Goal: Task Accomplishment & Management: Manage account settings

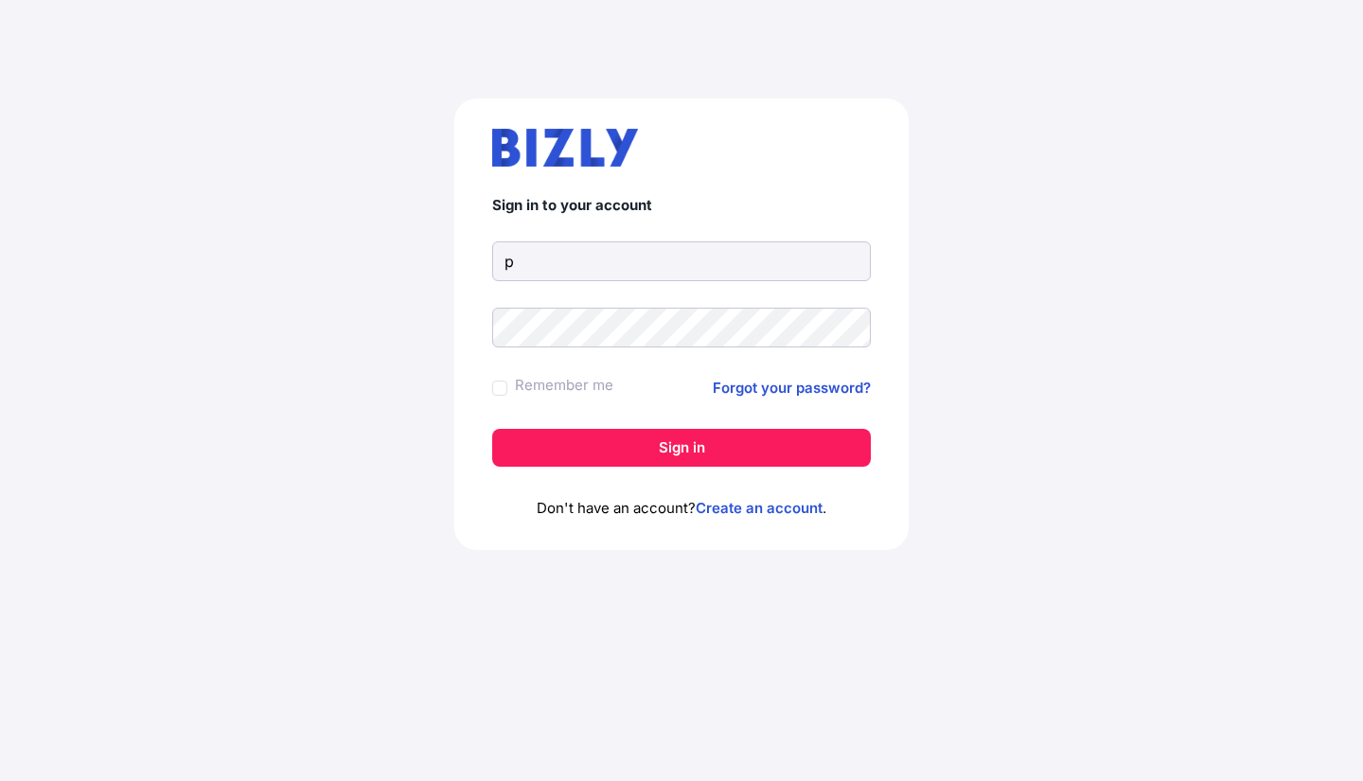
type input "p"
type input "[EMAIL_ADDRESS][DOMAIN_NAME]"
click at [666, 445] on button "Sign in" at bounding box center [681, 448] width 378 height 38
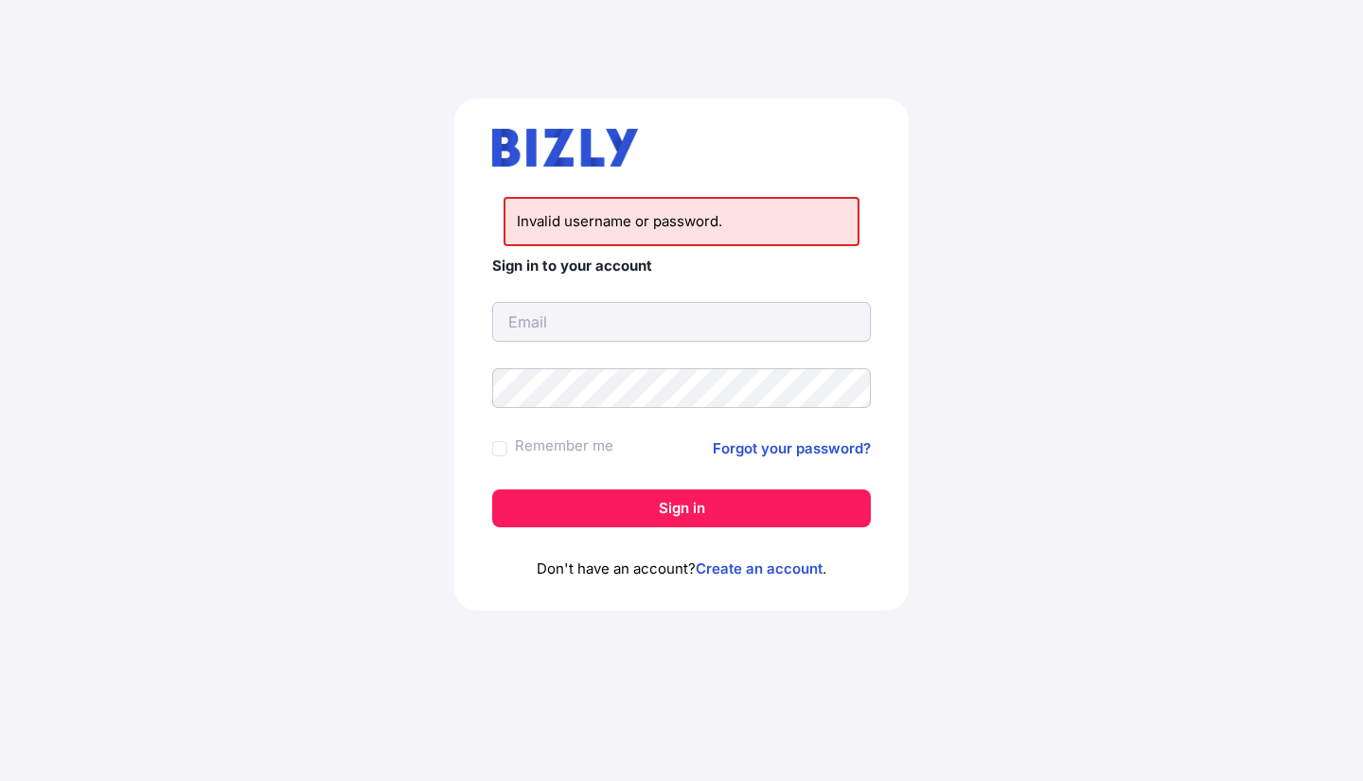
click at [733, 567] on link "Create an account" at bounding box center [758, 568] width 127 height 18
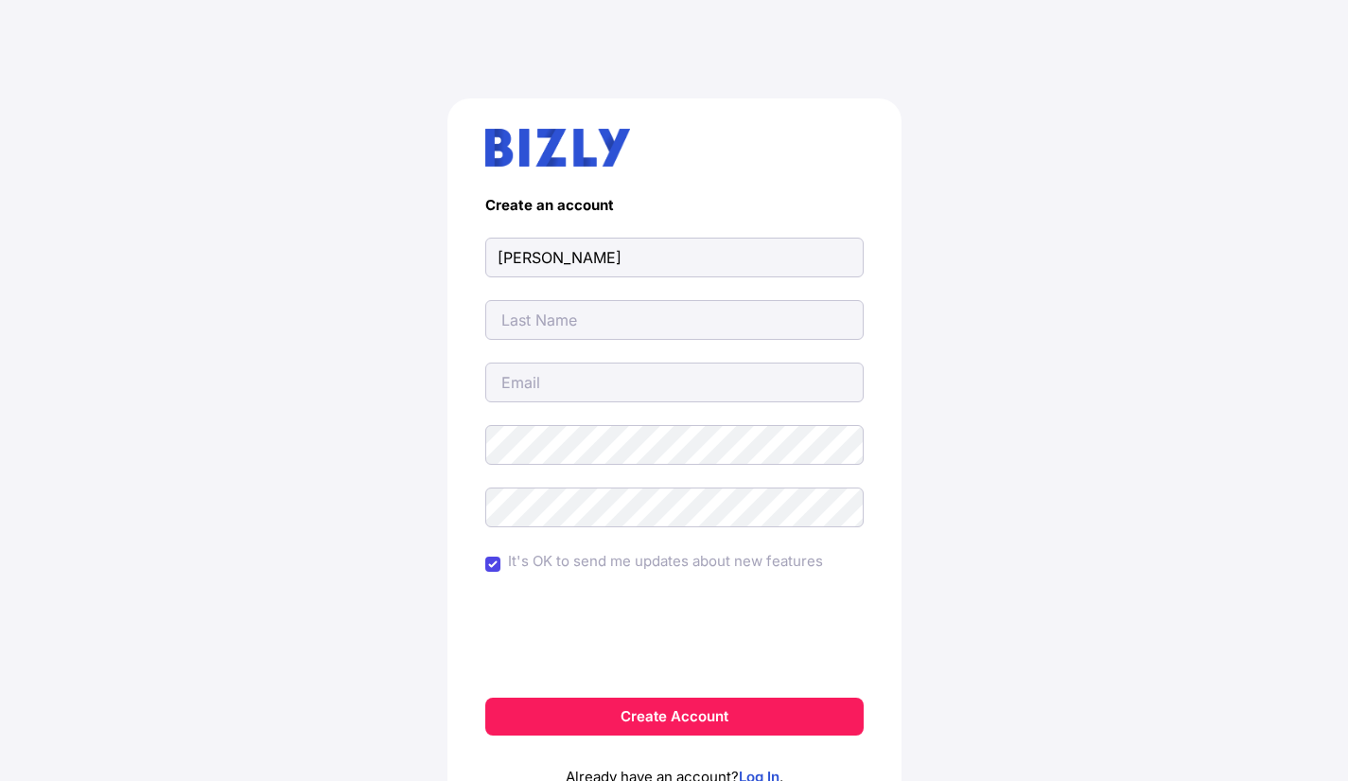
type input "[PERSON_NAME]"
type input "[EMAIL_ADDRESS][DOMAIN_NAME]"
click at [640, 719] on button "Create Account" at bounding box center [674, 716] width 378 height 38
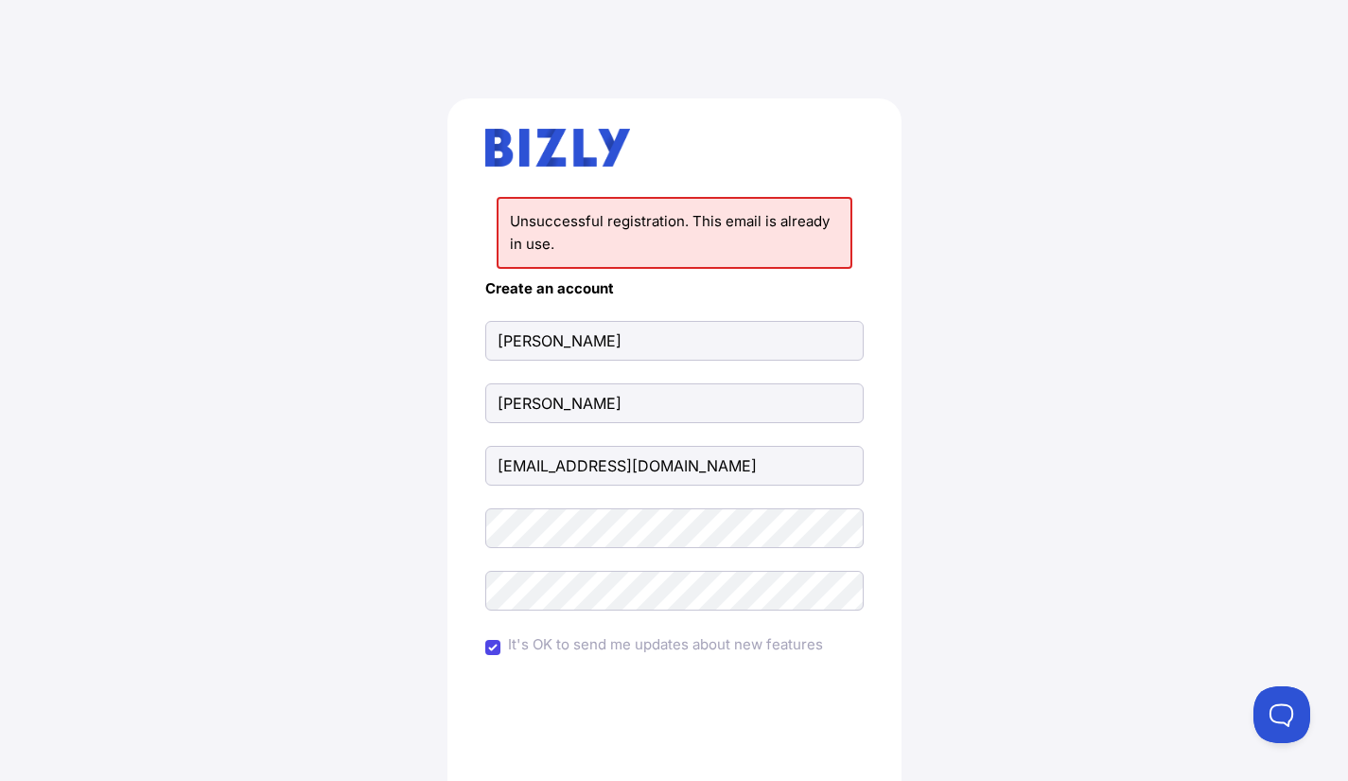
scroll to position [182, 0]
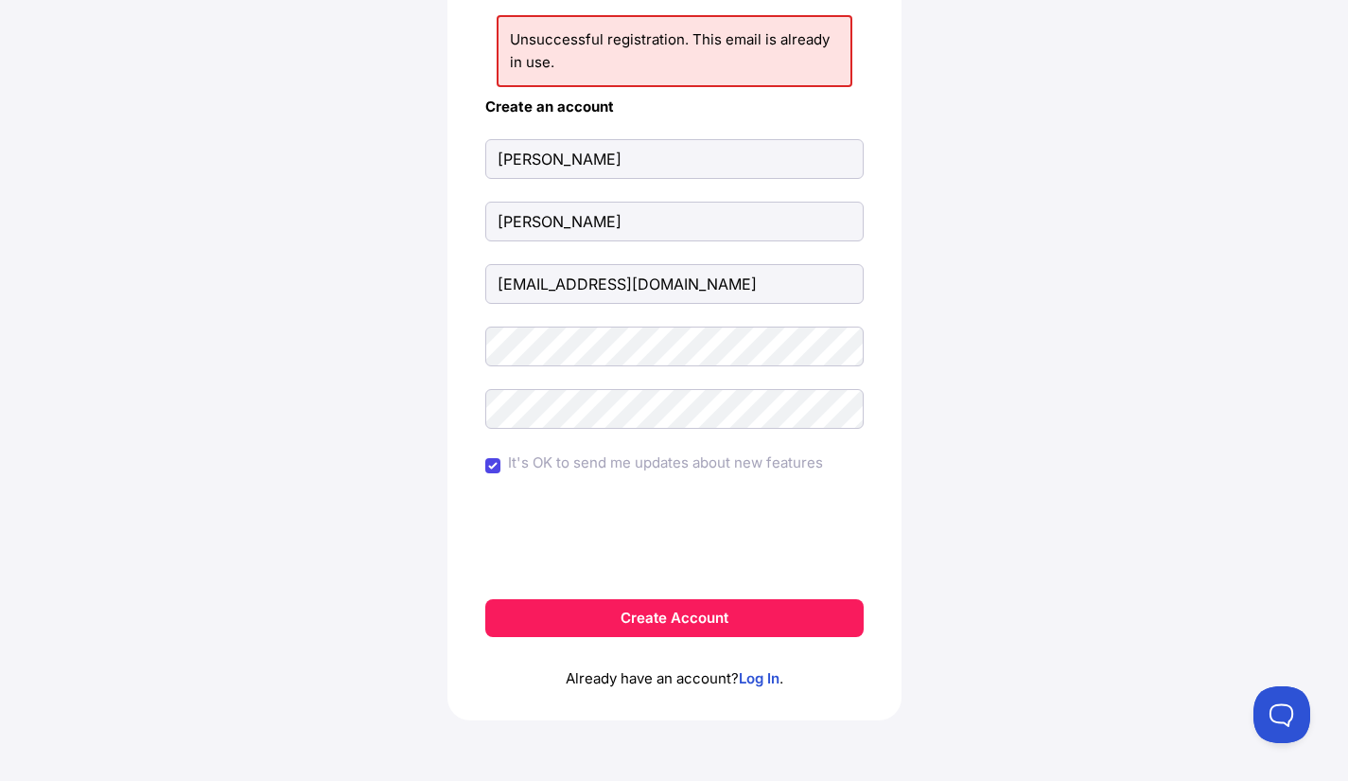
click at [764, 669] on link "Log In" at bounding box center [759, 678] width 41 height 18
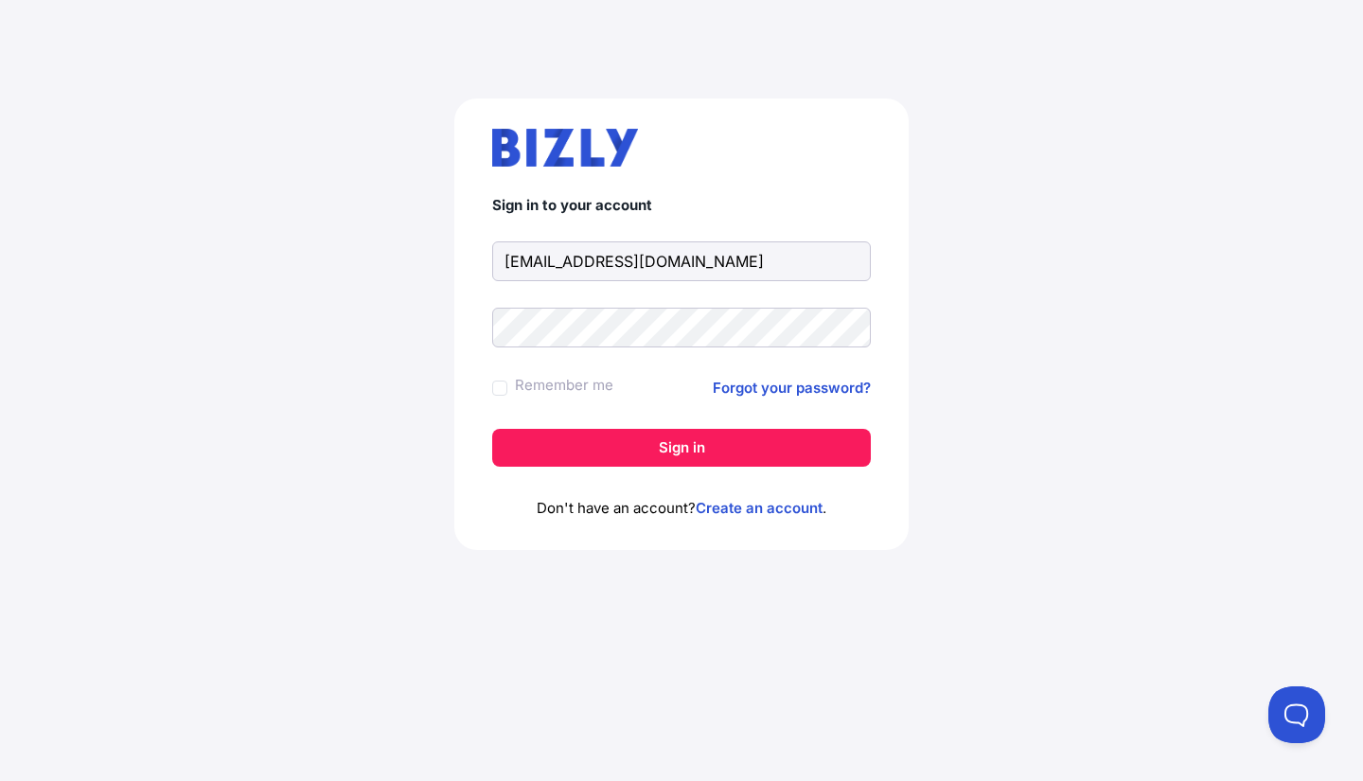
type input "[EMAIL_ADDRESS][DOMAIN_NAME]"
click at [783, 390] on link "Forgot your password?" at bounding box center [791, 388] width 158 height 23
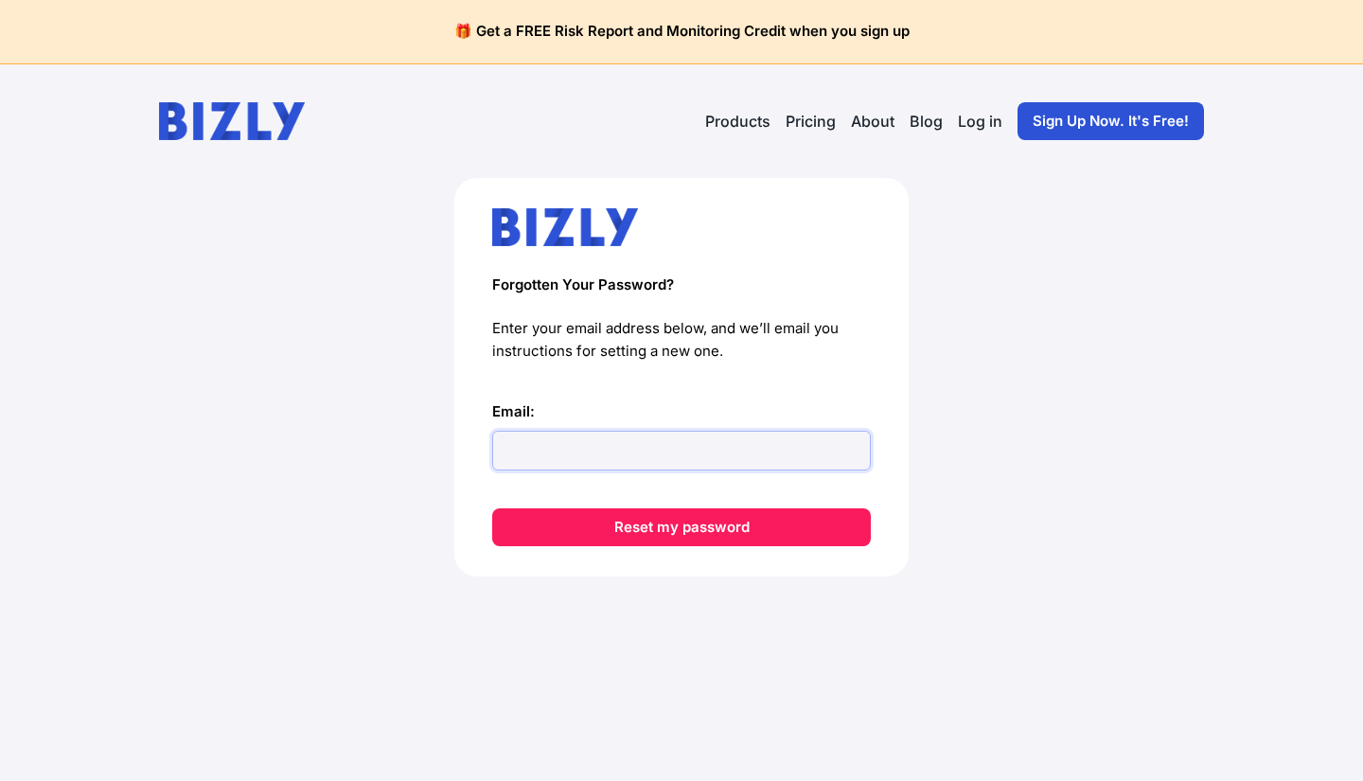
click at [680, 439] on input "Email:" at bounding box center [681, 451] width 378 height 40
type input "[EMAIL_ADDRESS][DOMAIN_NAME]"
click at [687, 537] on button "Reset my password" at bounding box center [681, 527] width 378 height 38
